Goal: Transaction & Acquisition: Download file/media

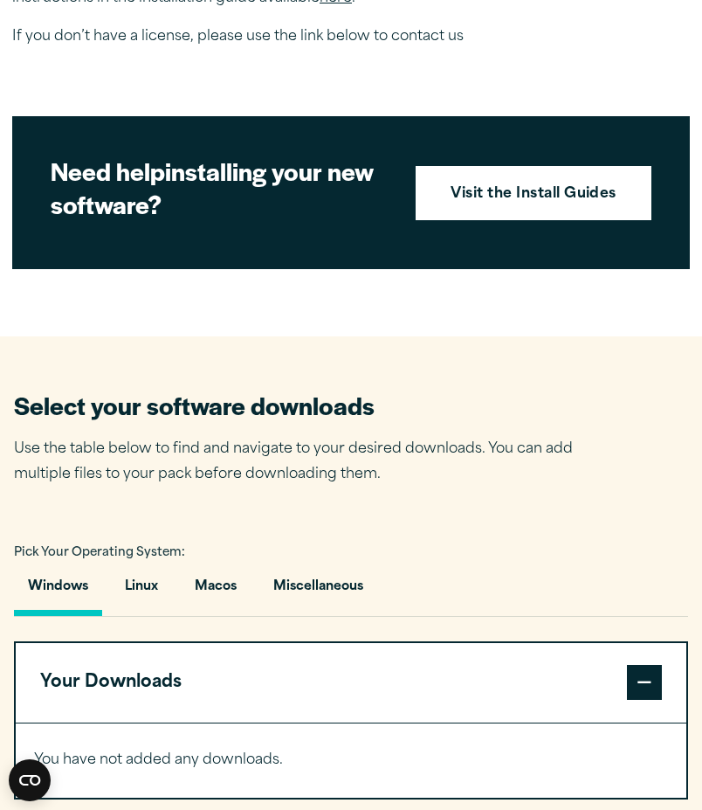
scroll to position [744, 0]
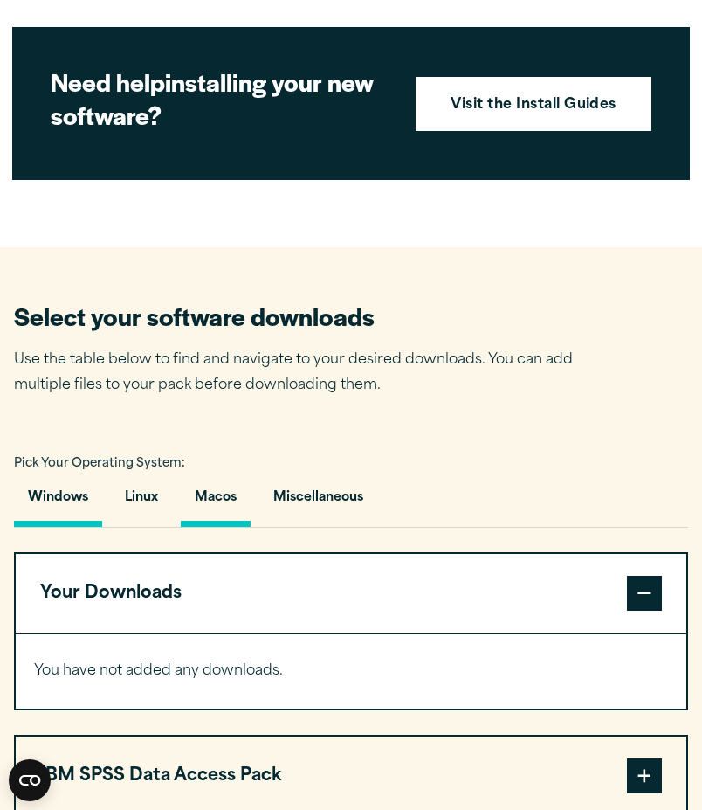
click at [228, 500] on button "Macos" at bounding box center [216, 502] width 70 height 50
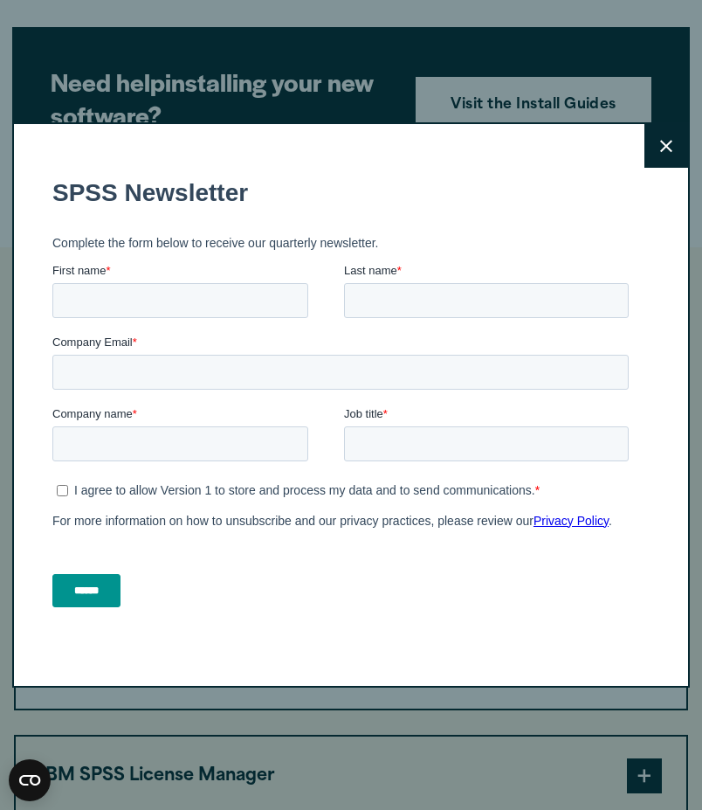
click at [659, 149] on button "Close" at bounding box center [667, 146] width 44 height 44
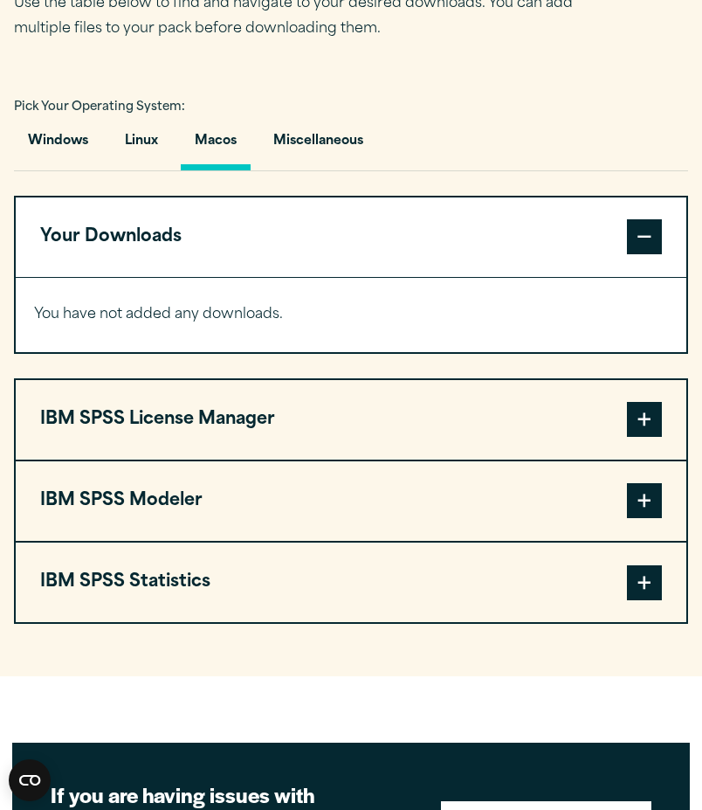
scroll to position [1105, 0]
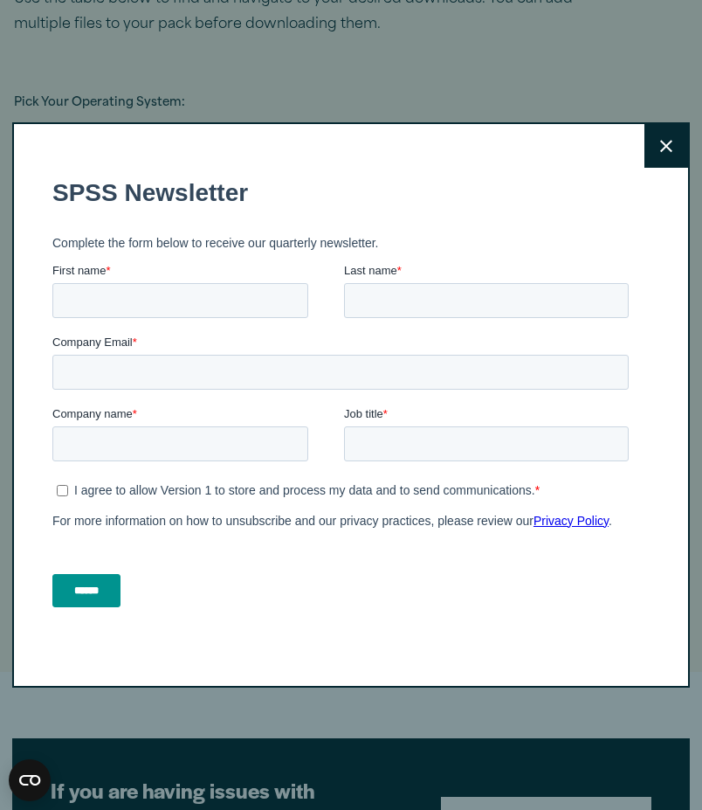
click at [675, 142] on button "Close" at bounding box center [667, 146] width 44 height 44
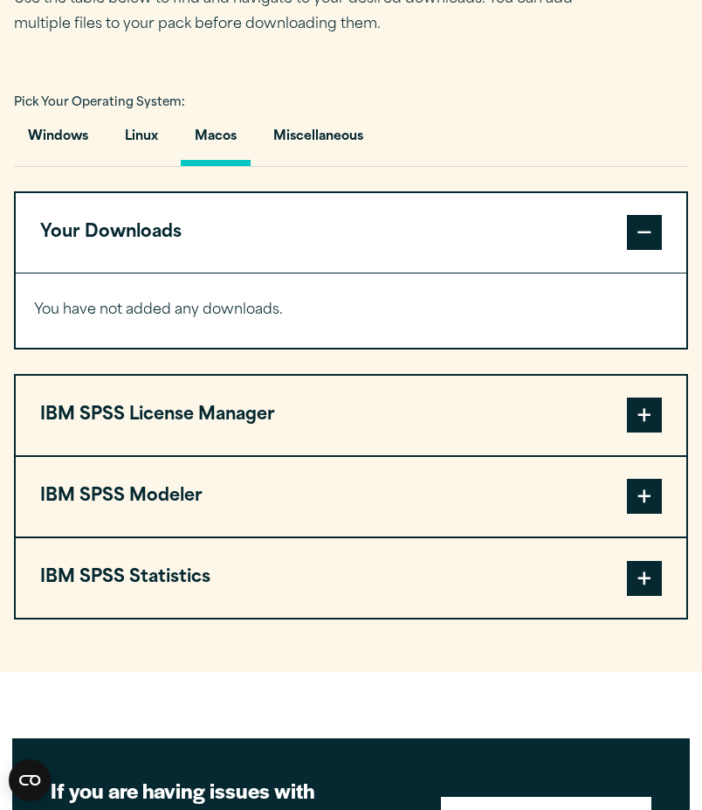
click at [650, 587] on span at bounding box center [644, 578] width 35 height 35
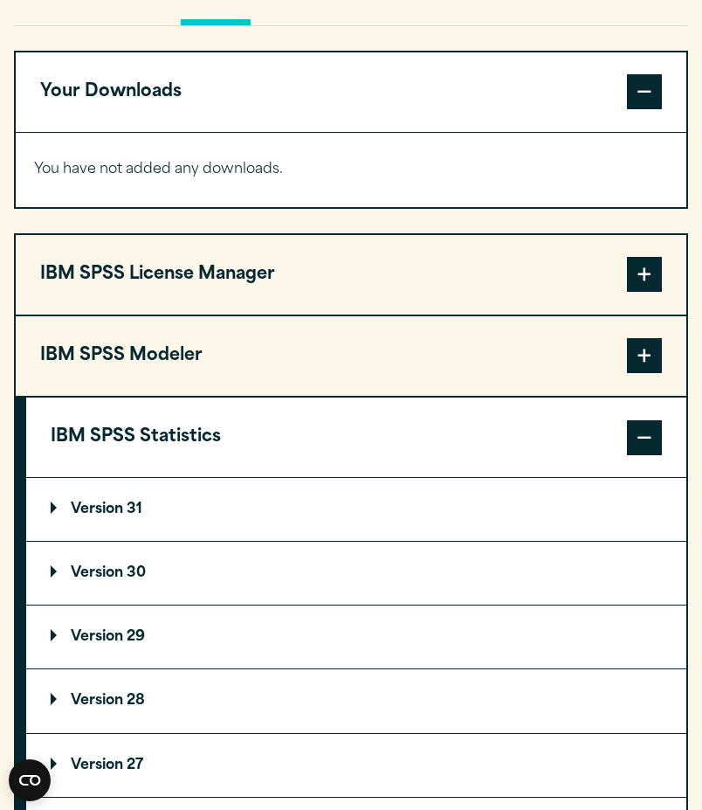
scroll to position [1252, 0]
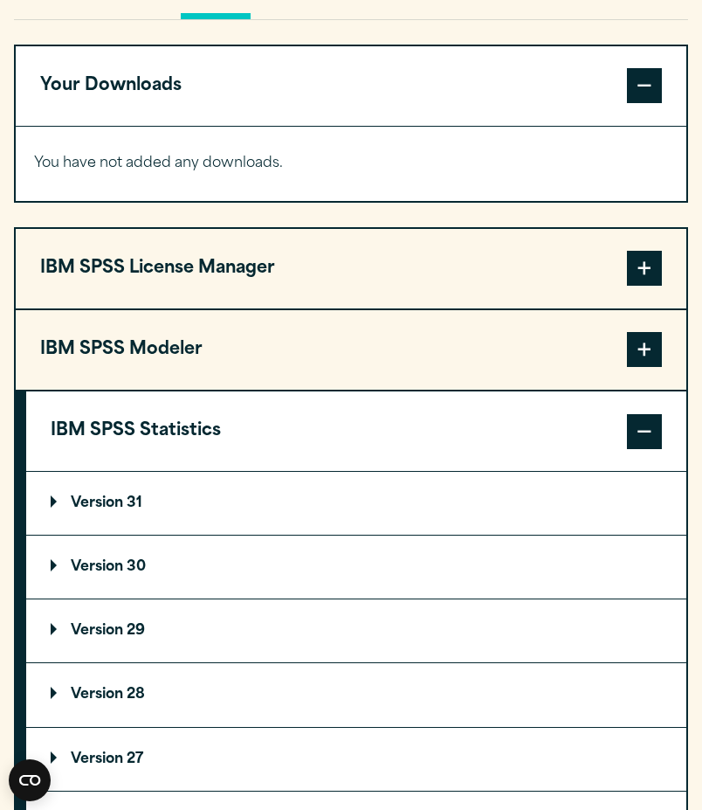
click at [148, 566] on summary "Version 30" at bounding box center [356, 566] width 660 height 63
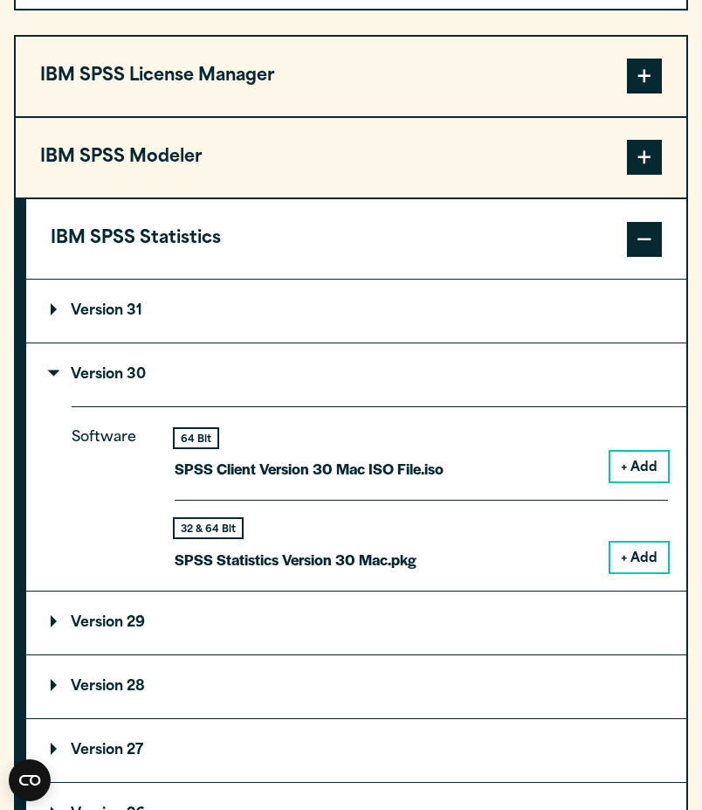
scroll to position [1445, 0]
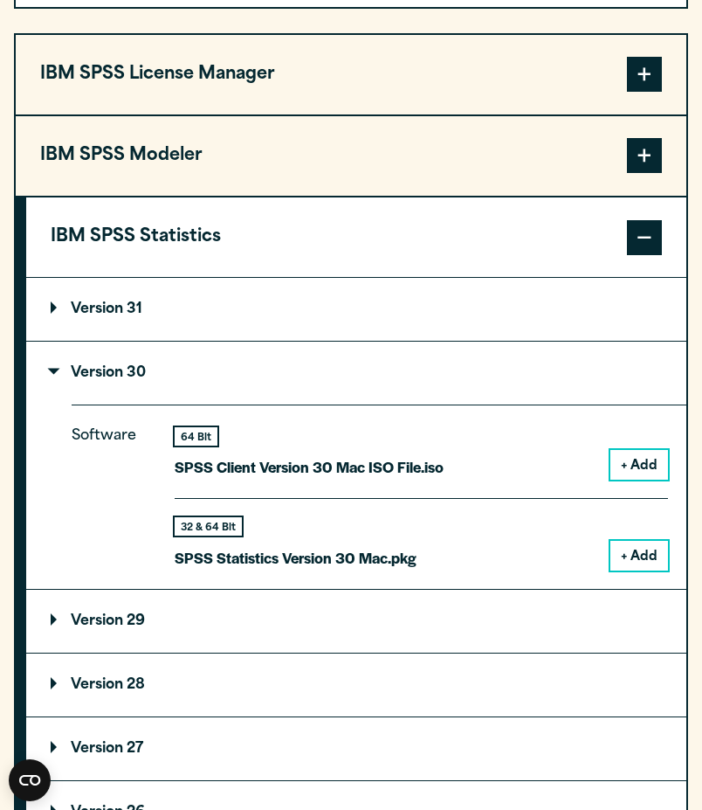
click at [630, 555] on button "+ Add" at bounding box center [639, 556] width 58 height 30
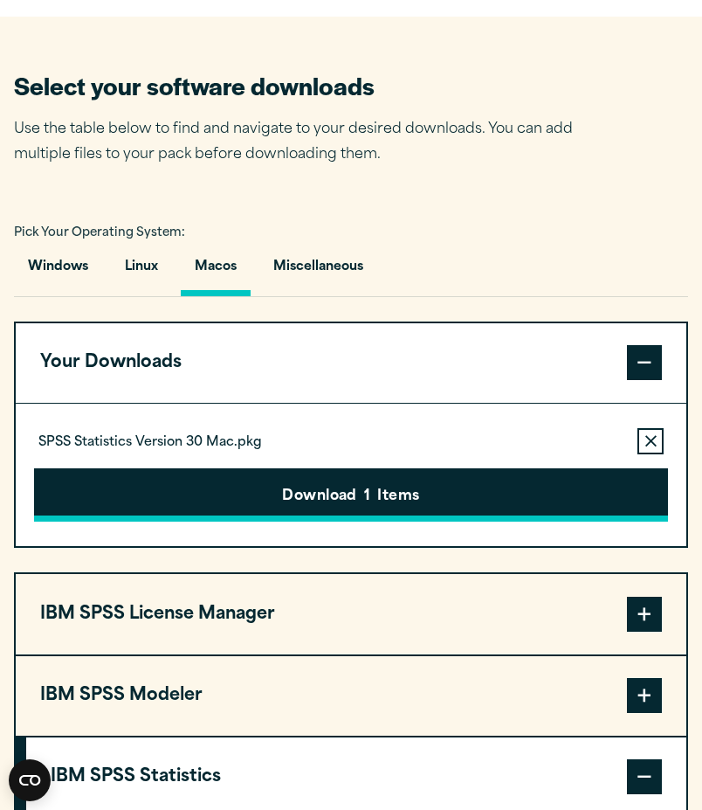
scroll to position [974, 0]
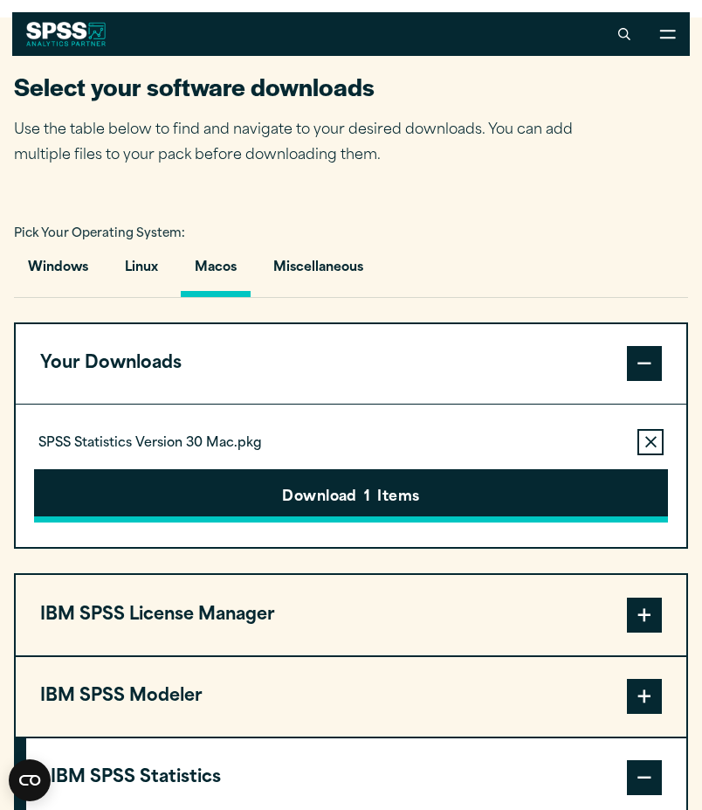
click at [303, 516] on button "Download 1 Items" at bounding box center [351, 496] width 634 height 54
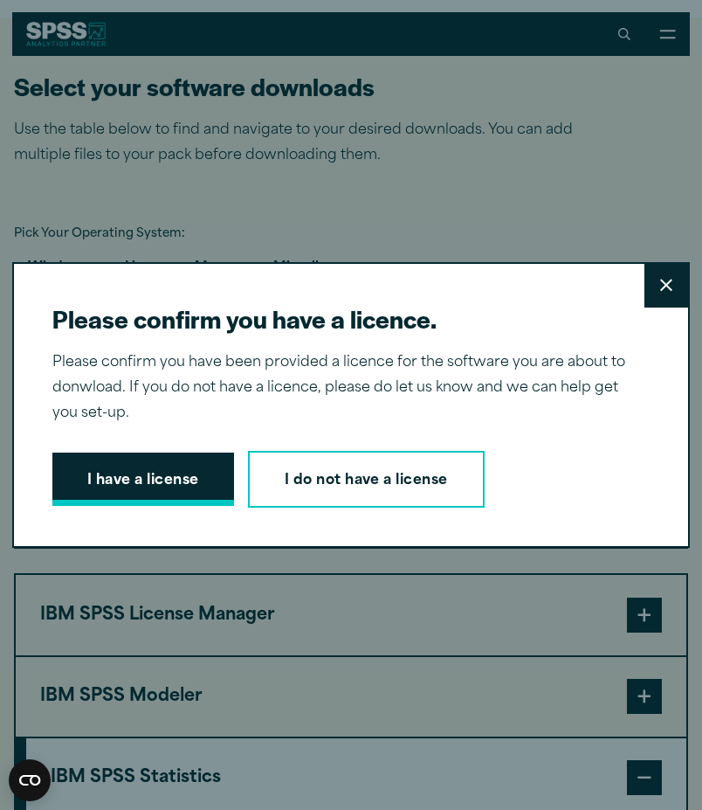
click at [172, 476] on button "I have a license" at bounding box center [143, 479] width 182 height 54
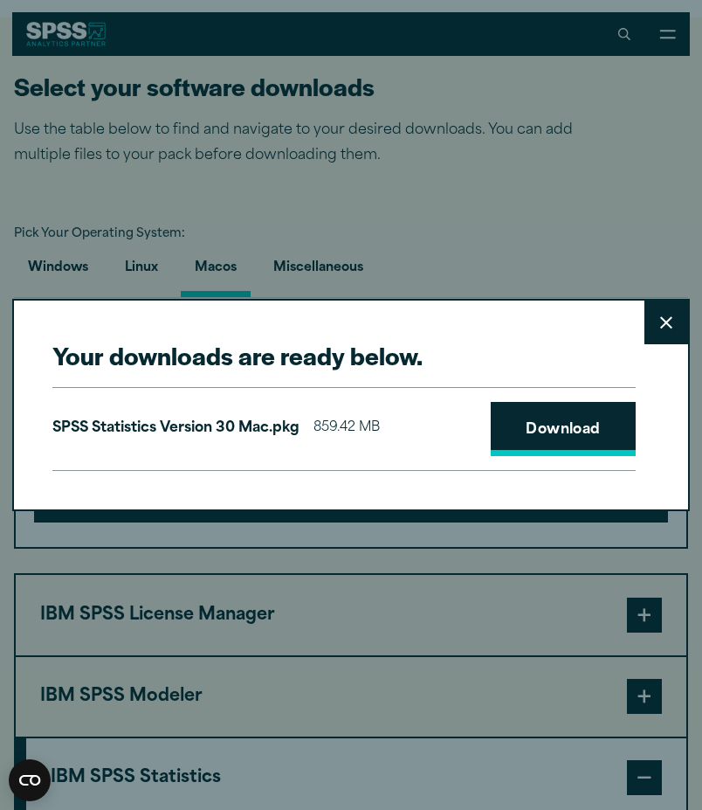
click at [507, 428] on link "Download" at bounding box center [563, 429] width 145 height 54
